Goal: Navigation & Orientation: Find specific page/section

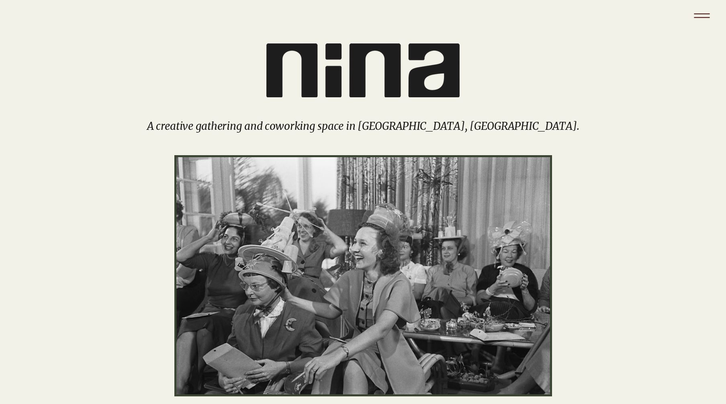
click at [712, 8] on icon "Menu" at bounding box center [702, 16] width 28 height 28
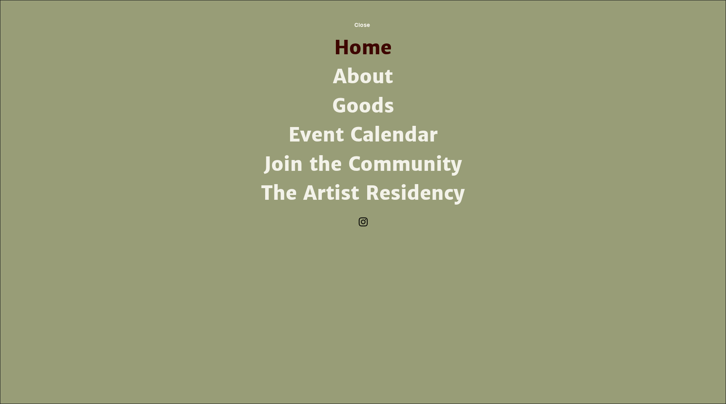
click at [375, 73] on link "About" at bounding box center [363, 76] width 210 height 29
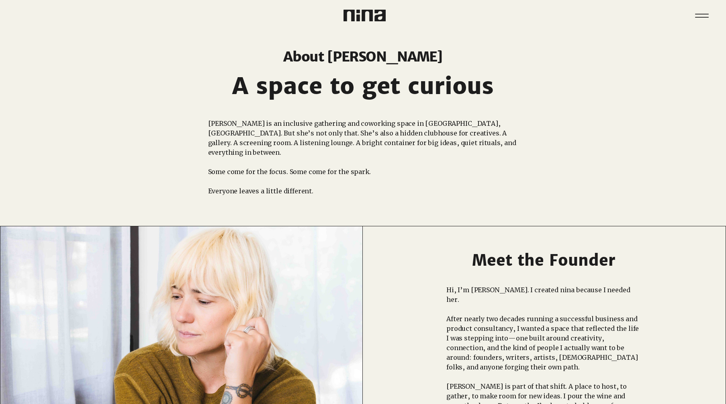
click at [357, 16] on img at bounding box center [364, 16] width 42 height 12
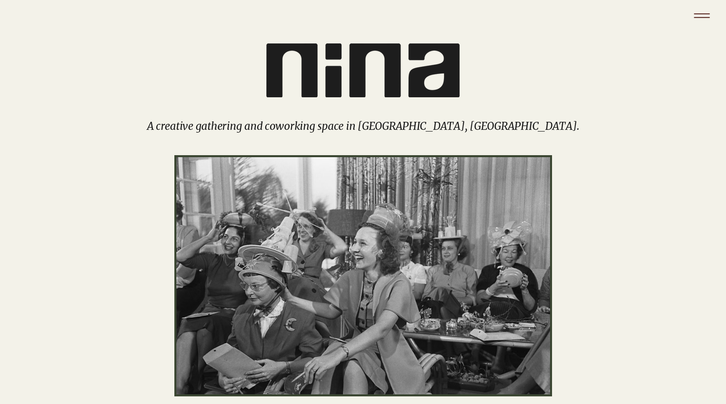
click at [699, 15] on icon "Menu" at bounding box center [702, 16] width 28 height 28
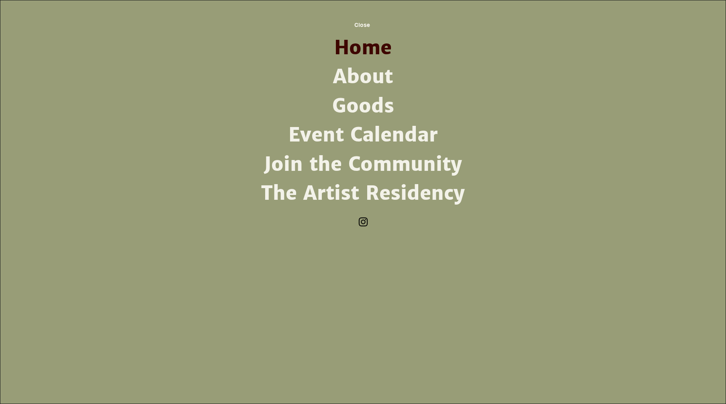
click at [350, 100] on link "Goods" at bounding box center [363, 106] width 210 height 29
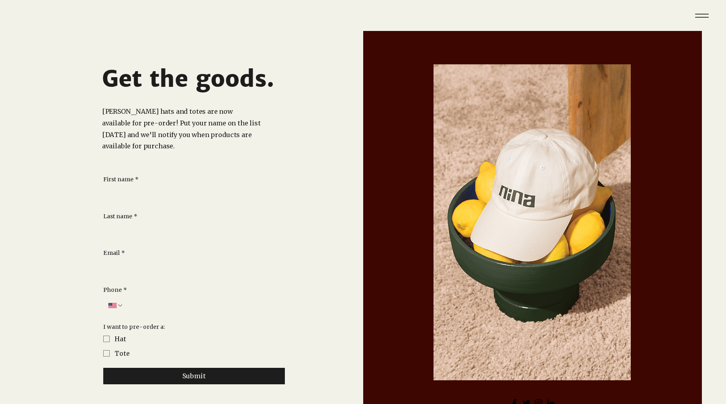
click at [278, 33] on div "main content" at bounding box center [193, 232] width 339 height 402
click at [317, 8] on div at bounding box center [276, 10] width 176 height 21
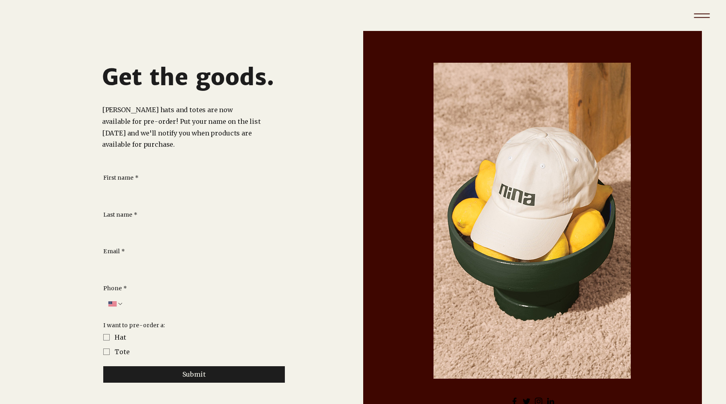
click at [698, 15] on icon "Menu" at bounding box center [702, 16] width 28 height 28
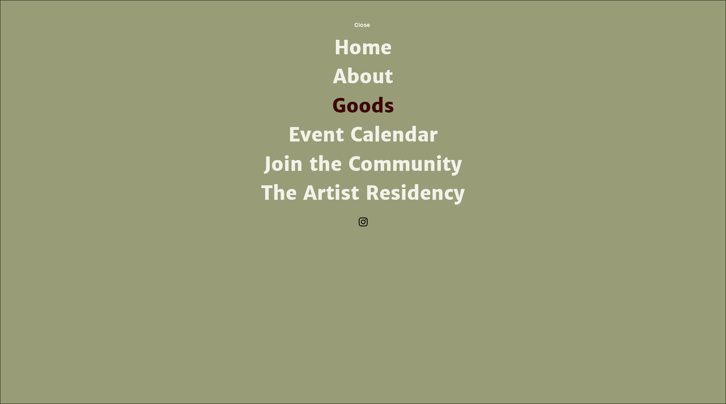
scroll to position [0, 0]
click at [333, 43] on link "Home" at bounding box center [363, 47] width 210 height 29
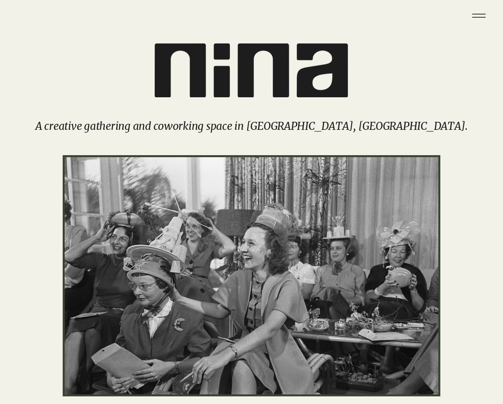
click at [82, 43] on div "main content" at bounding box center [251, 208] width 503 height 355
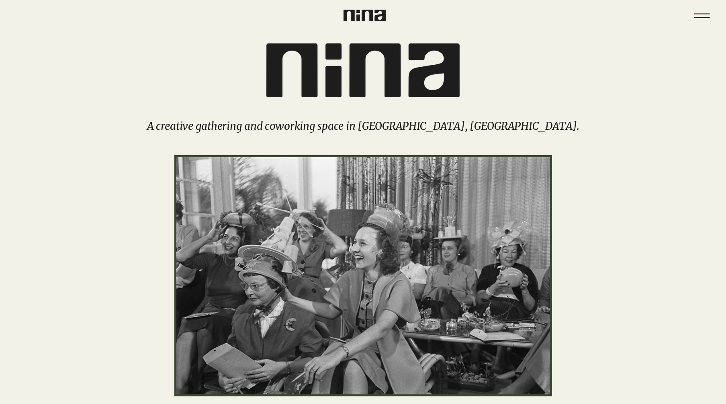
click at [704, 17] on icon "Menu" at bounding box center [702, 17] width 16 height 1
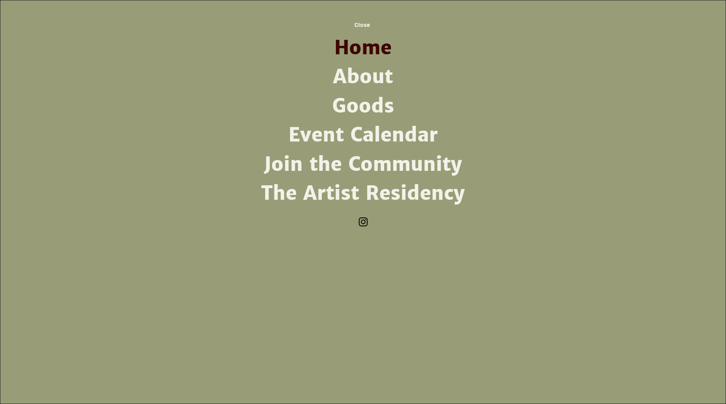
click at [344, 104] on link "Goods" at bounding box center [363, 106] width 210 height 29
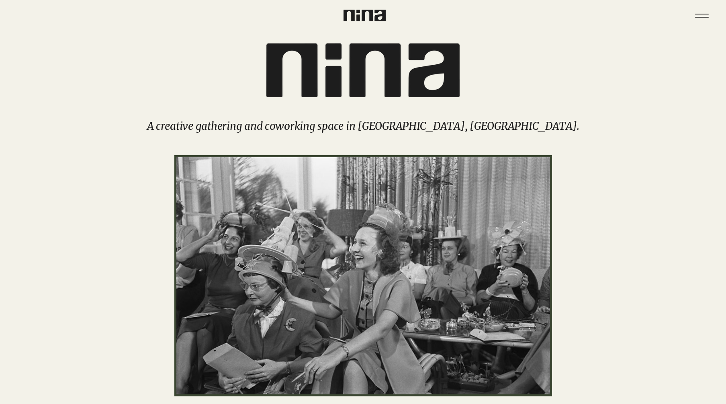
click at [346, 103] on div "main content" at bounding box center [363, 208] width 726 height 355
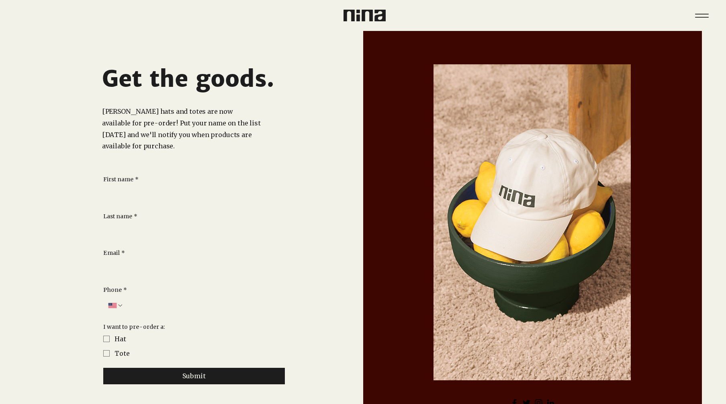
click at [368, 10] on img at bounding box center [364, 16] width 42 height 12
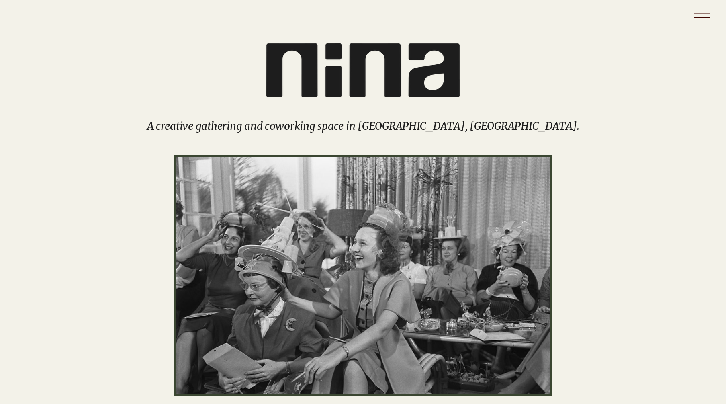
click at [704, 17] on icon "Menu" at bounding box center [702, 17] width 16 height 1
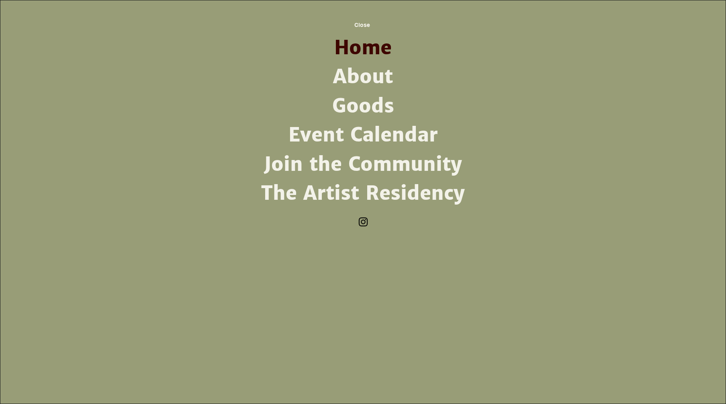
click at [350, 83] on link "About" at bounding box center [363, 76] width 210 height 29
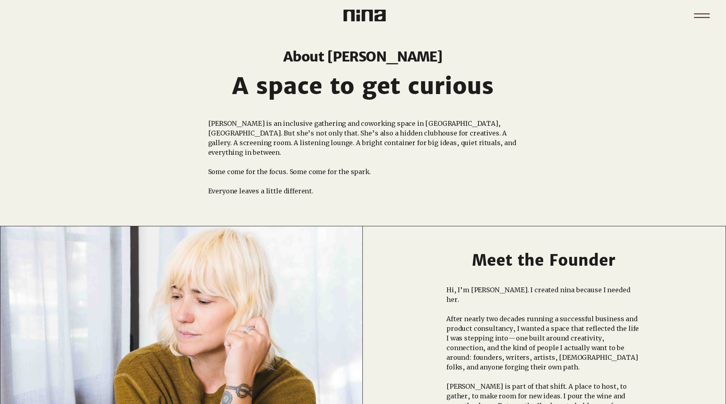
click at [700, 16] on icon "Menu" at bounding box center [702, 16] width 28 height 28
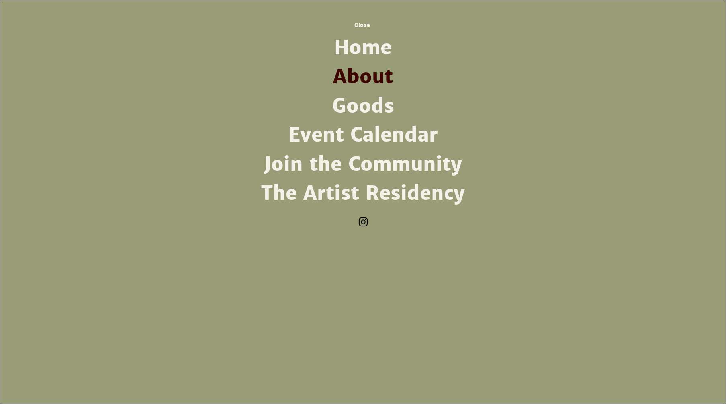
click at [360, 137] on link "Event Calendar" at bounding box center [363, 134] width 210 height 29
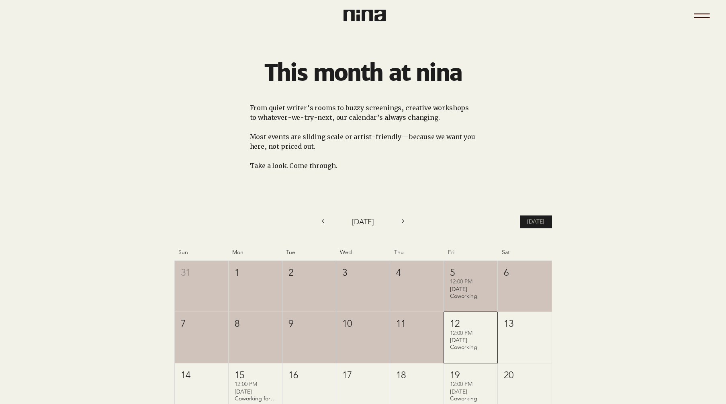
click at [698, 12] on icon "Menu" at bounding box center [702, 16] width 28 height 28
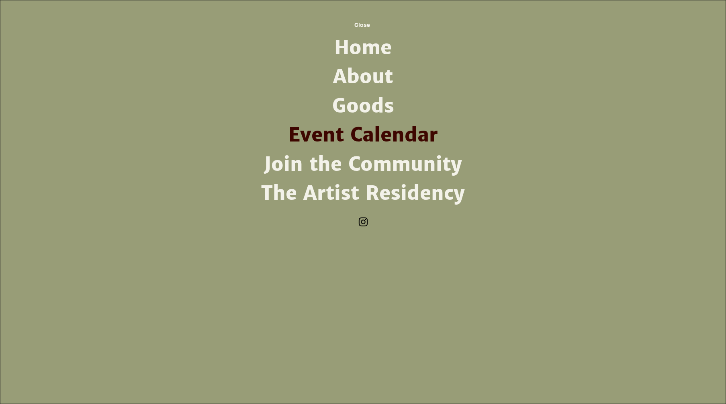
click at [361, 171] on link "Join the Community" at bounding box center [363, 164] width 210 height 29
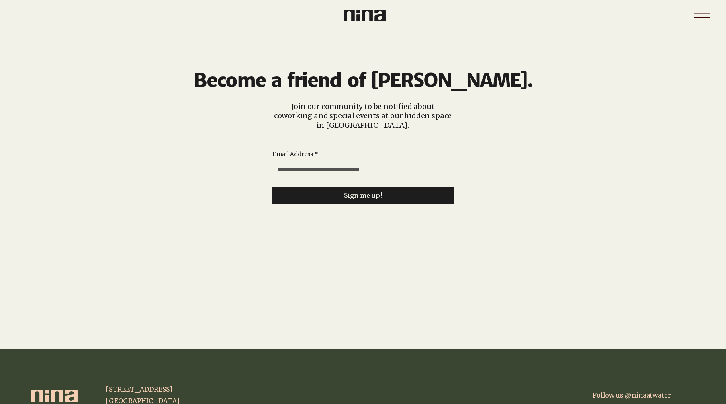
click at [709, 15] on icon "Menu" at bounding box center [702, 16] width 28 height 28
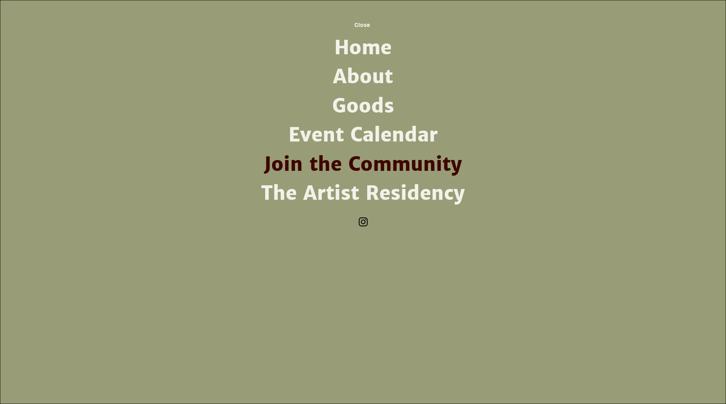
click at [422, 189] on link "The Artist Residency" at bounding box center [363, 193] width 210 height 29
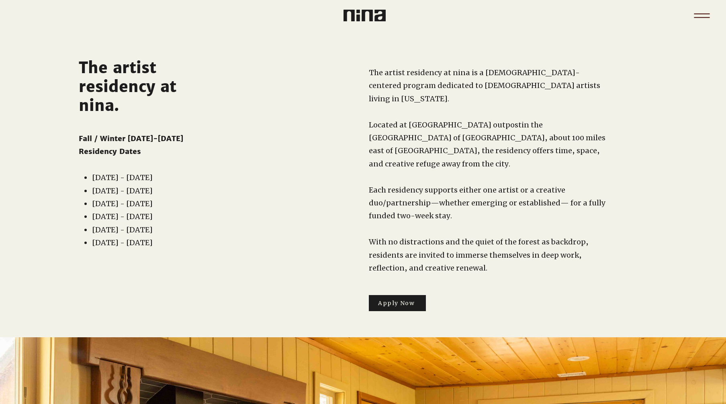
click at [698, 14] on icon "Menu" at bounding box center [702, 16] width 28 height 28
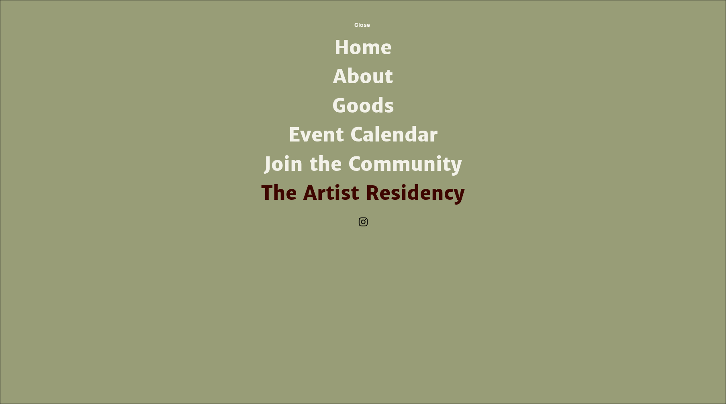
click at [383, 55] on link "Home" at bounding box center [363, 47] width 210 height 29
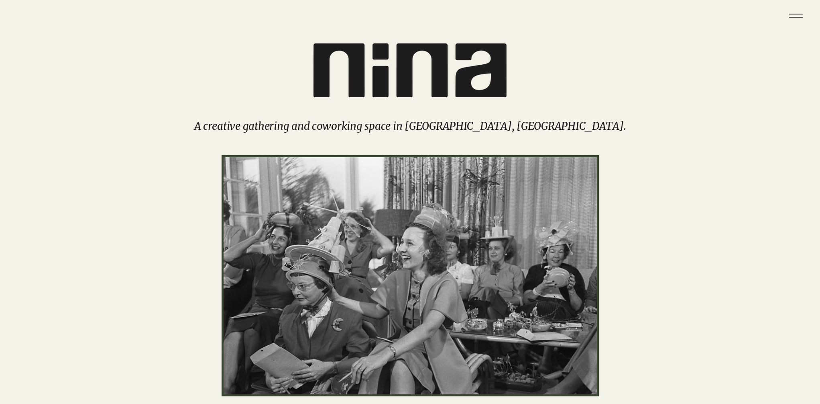
click at [412, 68] on img "main content" at bounding box center [410, 70] width 193 height 54
